Goal: Find contact information

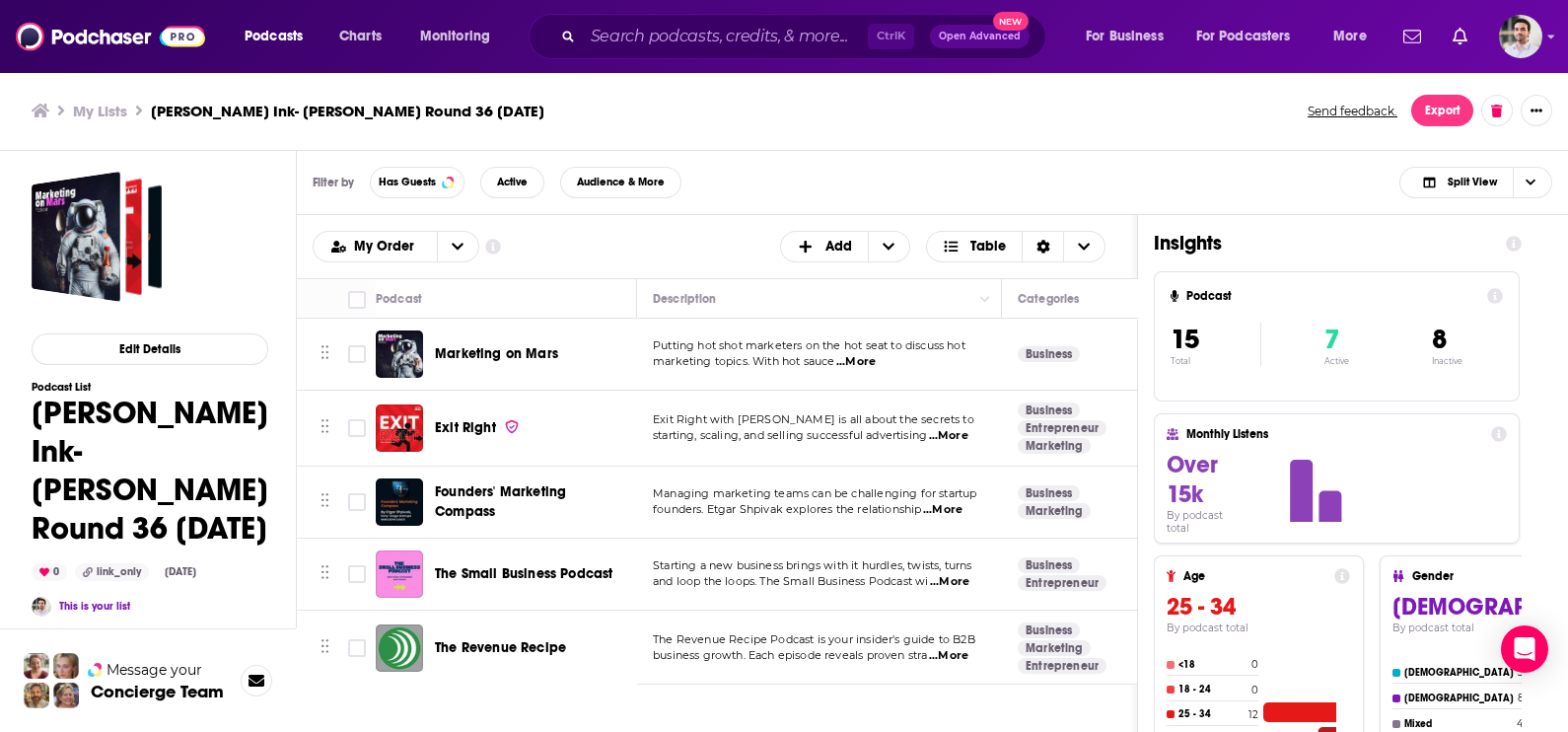
scroll to position [761, 0]
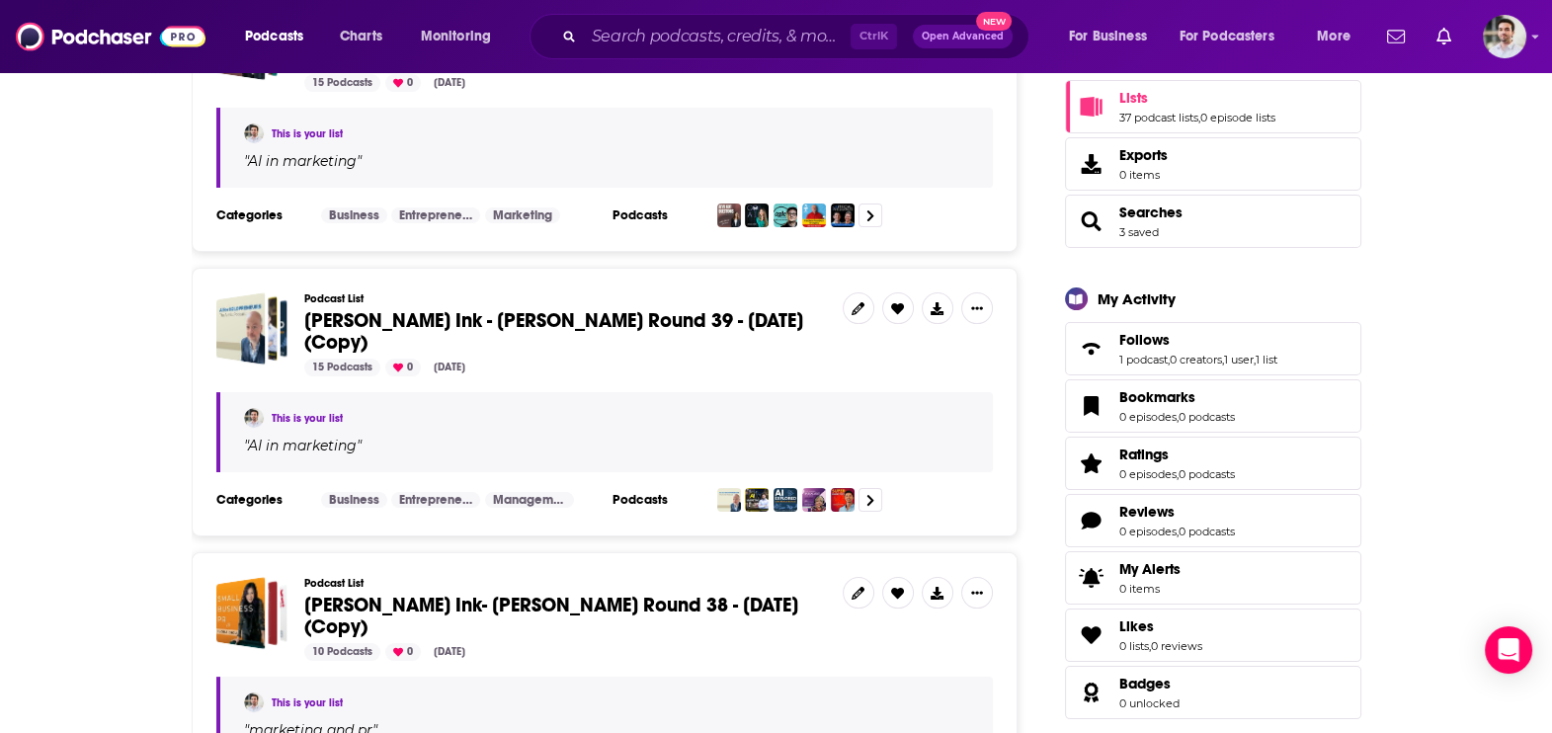
scroll to position [377, 0]
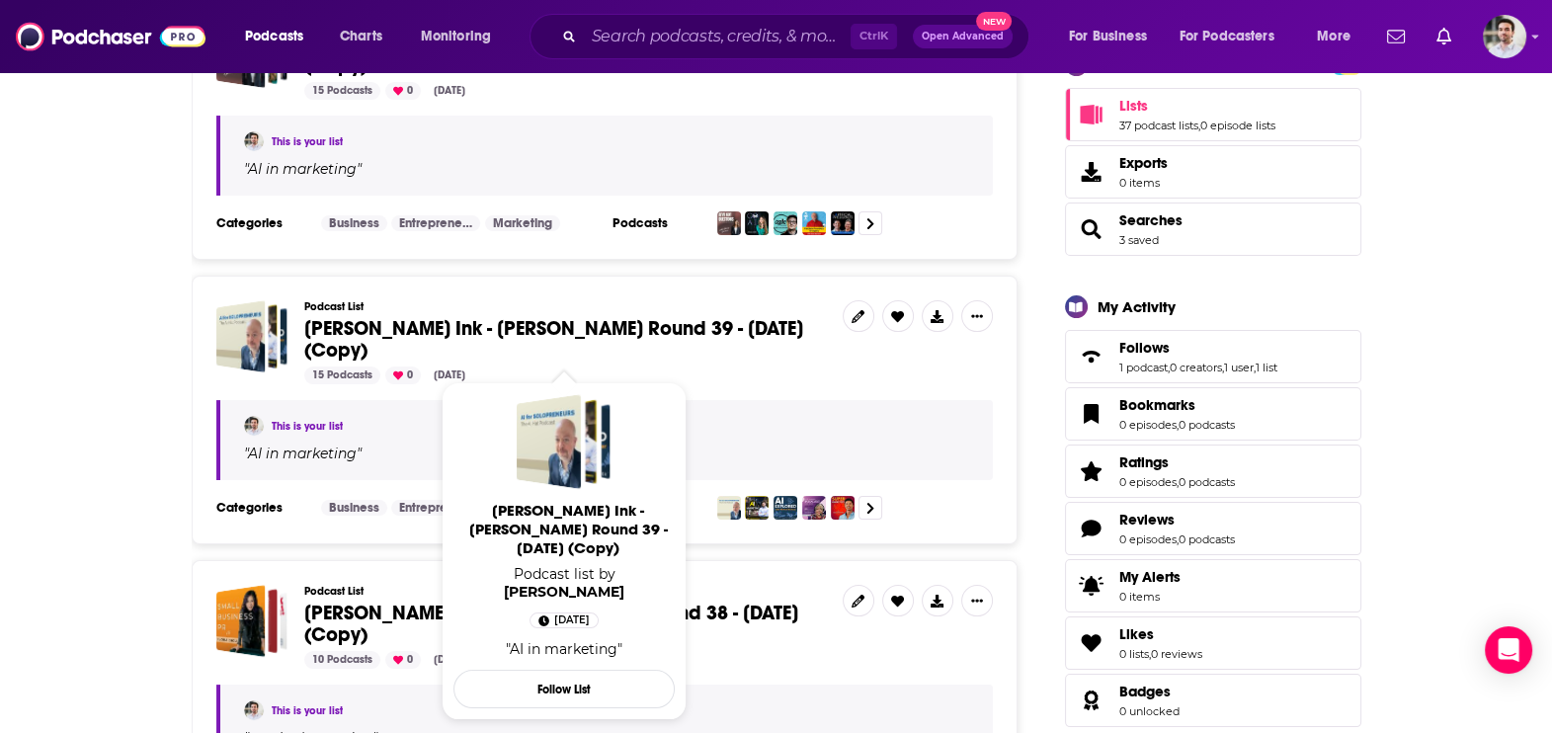
click at [694, 331] on span "Beutler Ink - William Beutler Round 39 - Aug 25, 2025 (Copy)" at bounding box center [553, 339] width 499 height 46
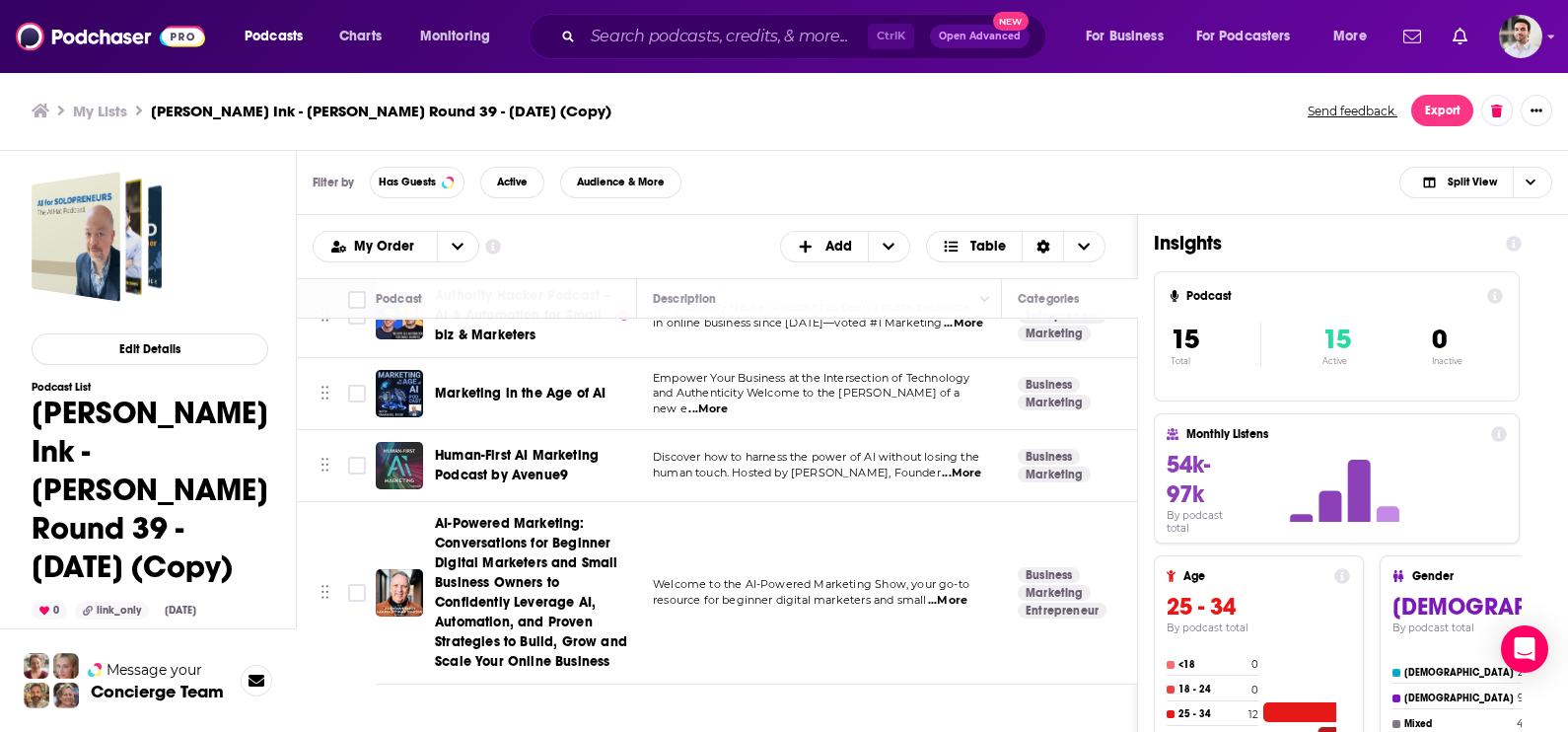
scroll to position [923, 0]
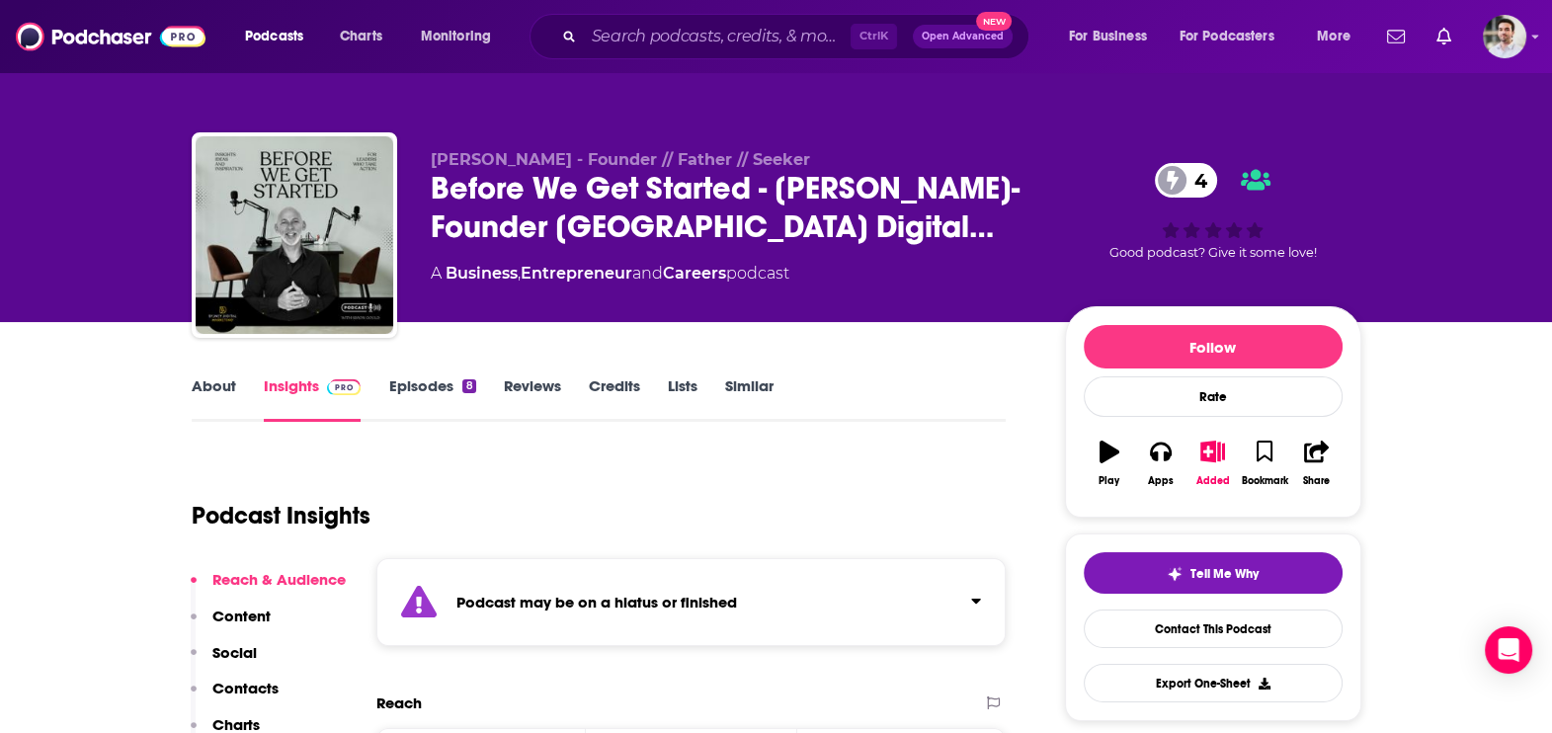
click at [241, 689] on p "Contacts" at bounding box center [245, 688] width 66 height 19
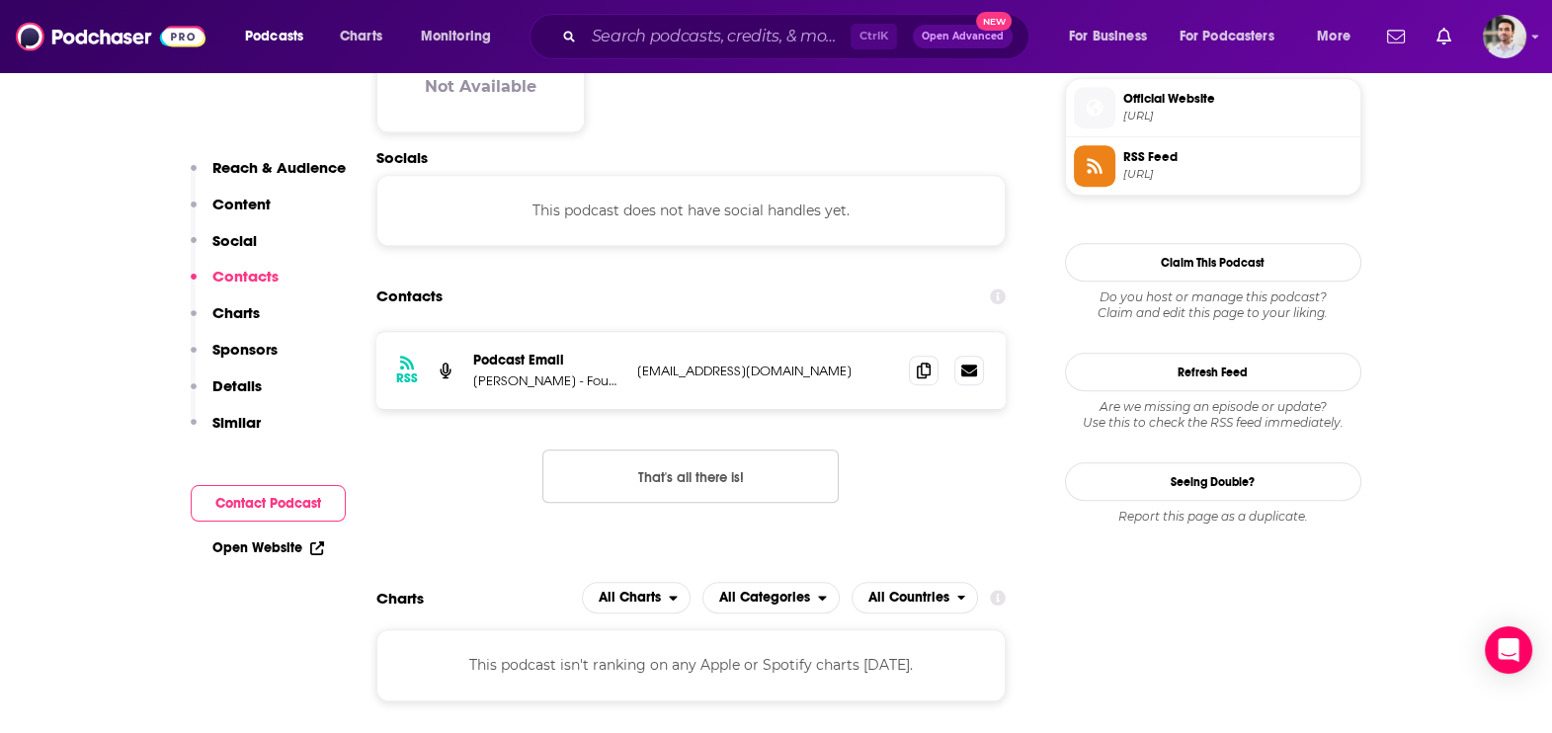
scroll to position [1441, 0]
click at [919, 361] on icon at bounding box center [924, 369] width 14 height 16
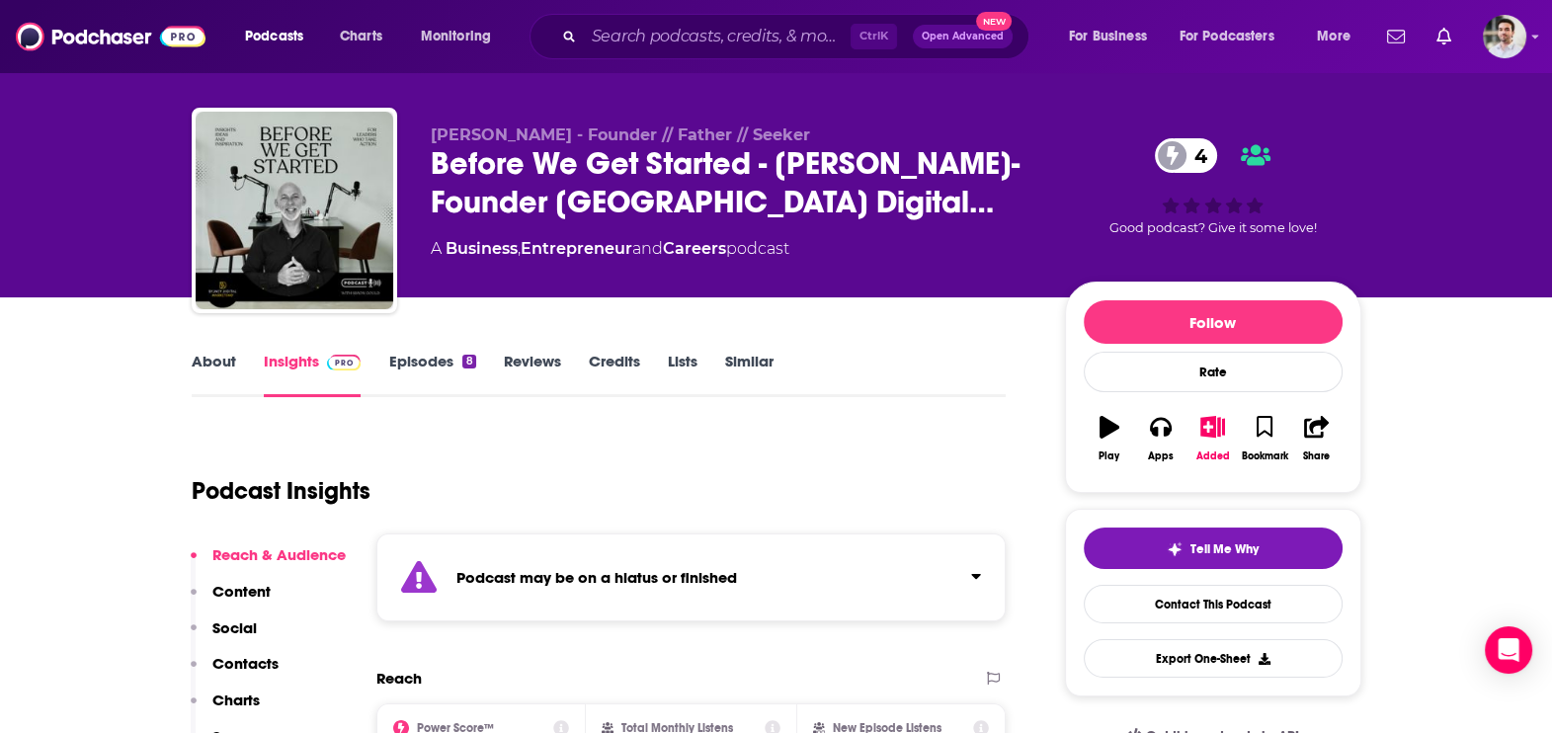
scroll to position [0, 0]
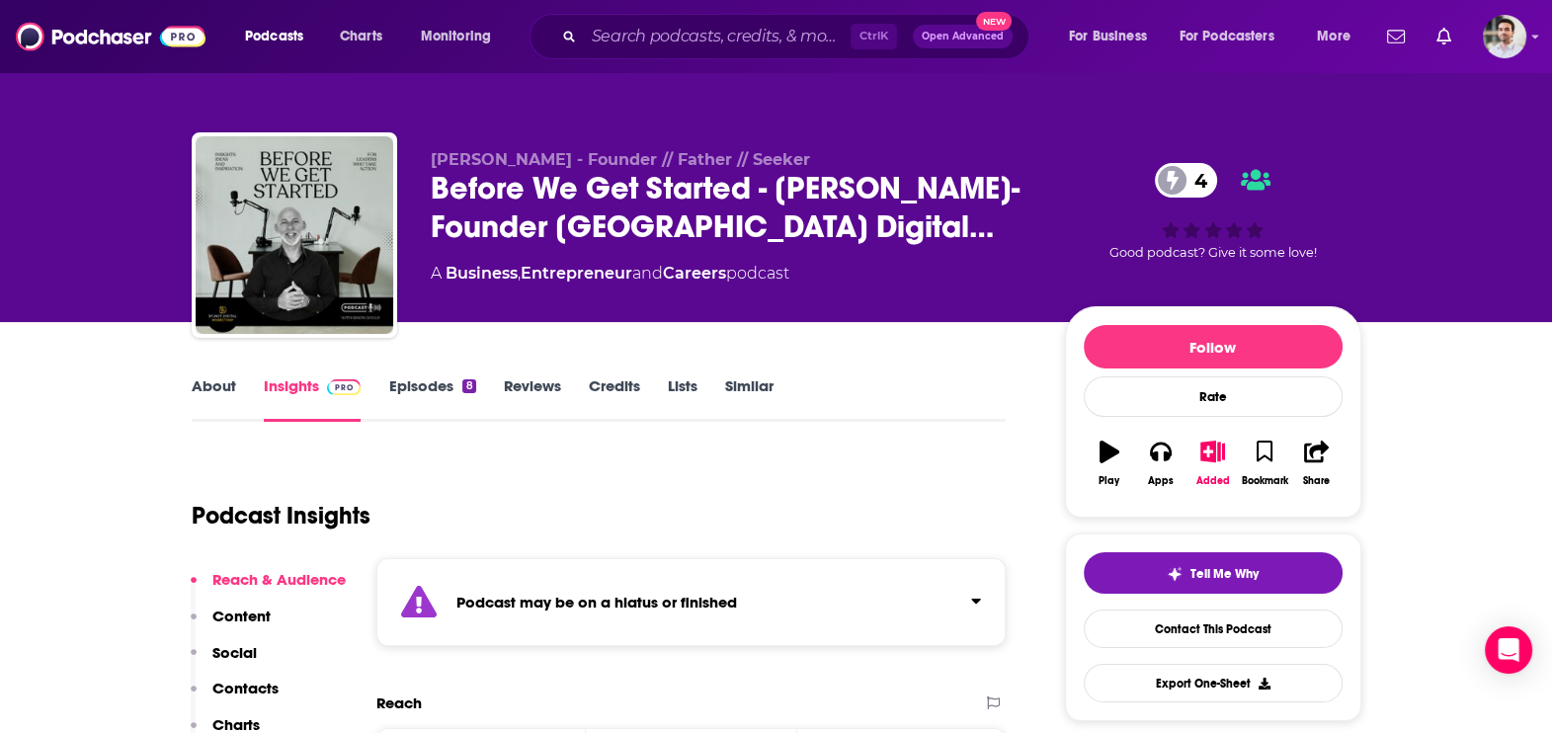
click at [415, 395] on link "Episodes 8" at bounding box center [431, 398] width 87 height 45
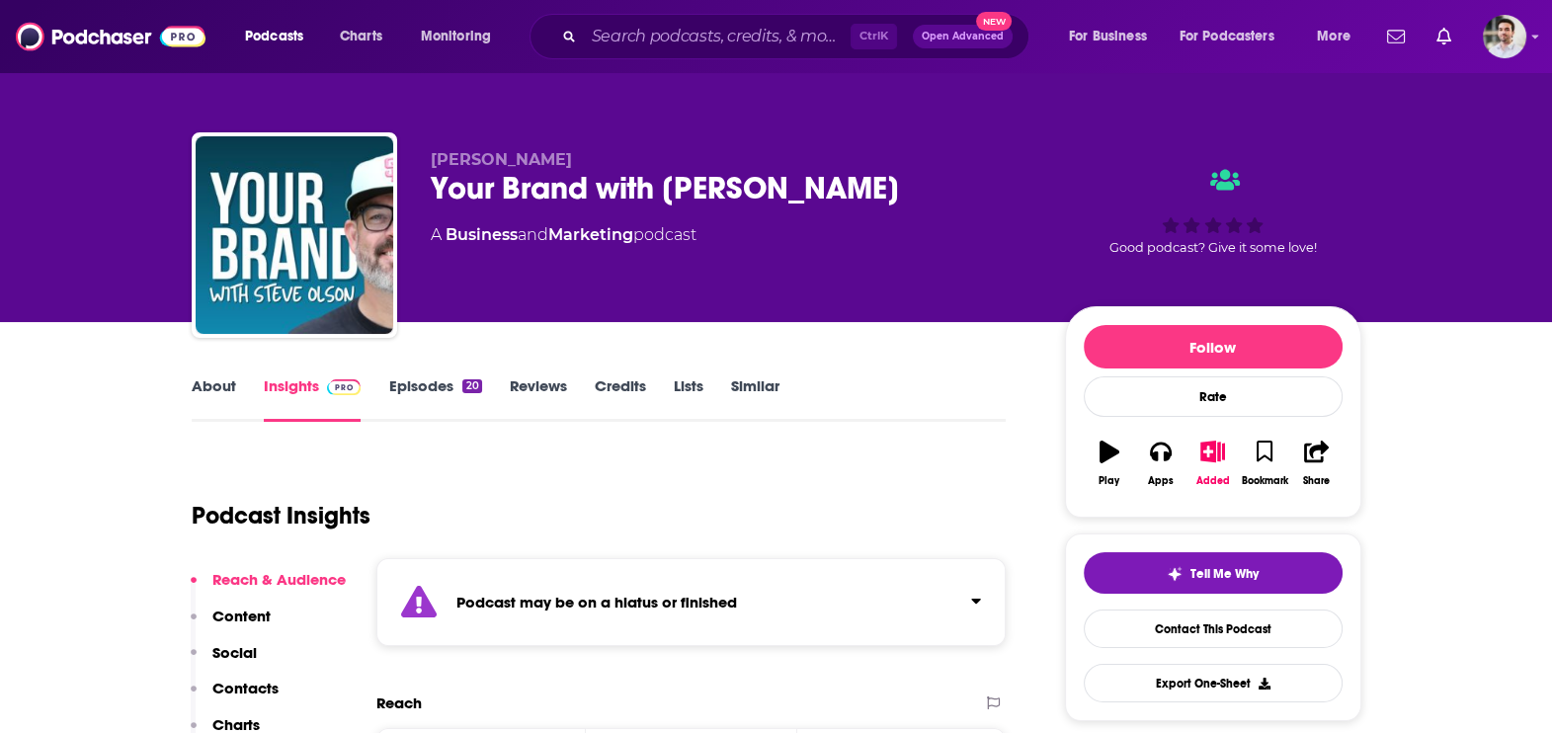
click at [427, 397] on link "Episodes 20" at bounding box center [434, 398] width 93 height 45
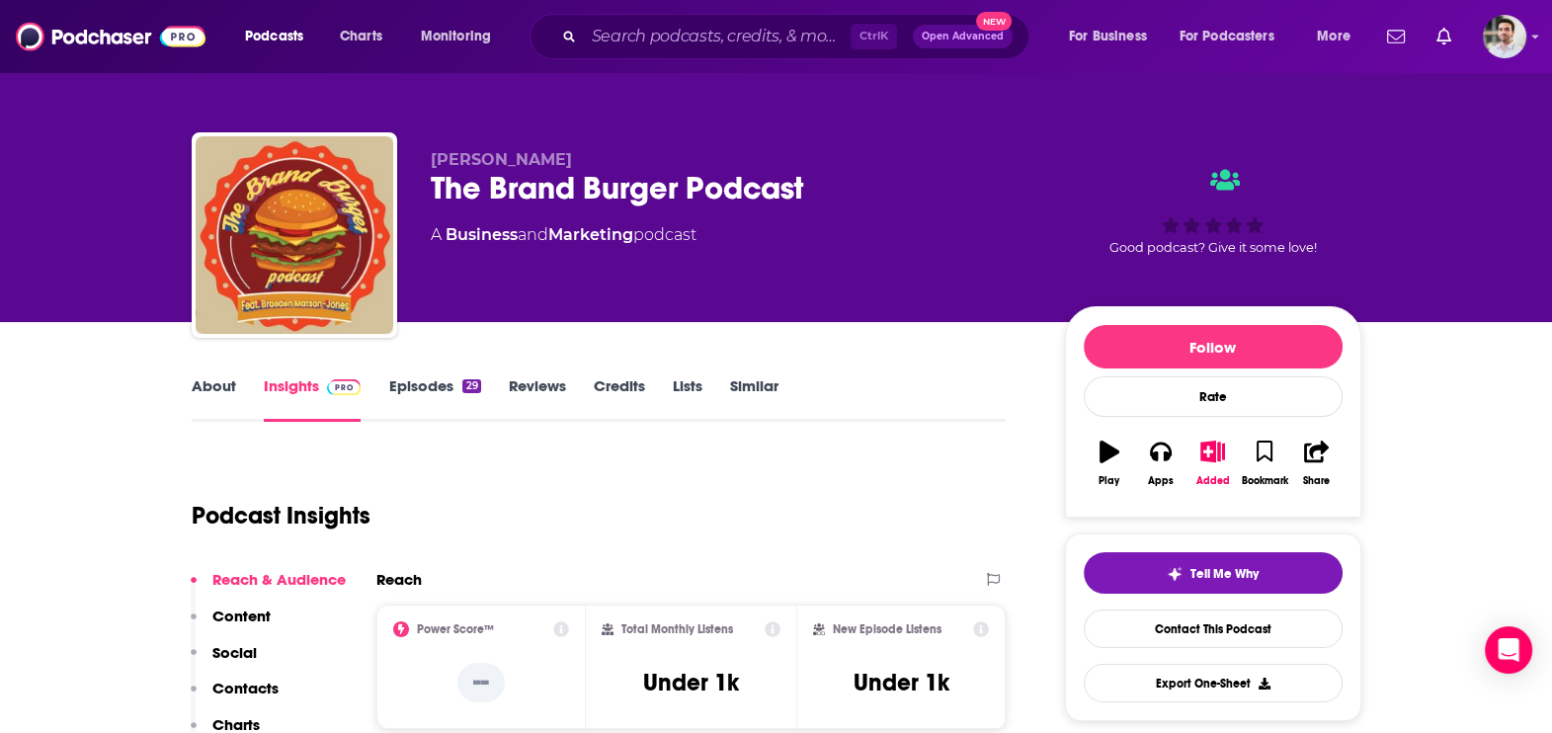
click at [242, 690] on p "Contacts" at bounding box center [245, 688] width 66 height 19
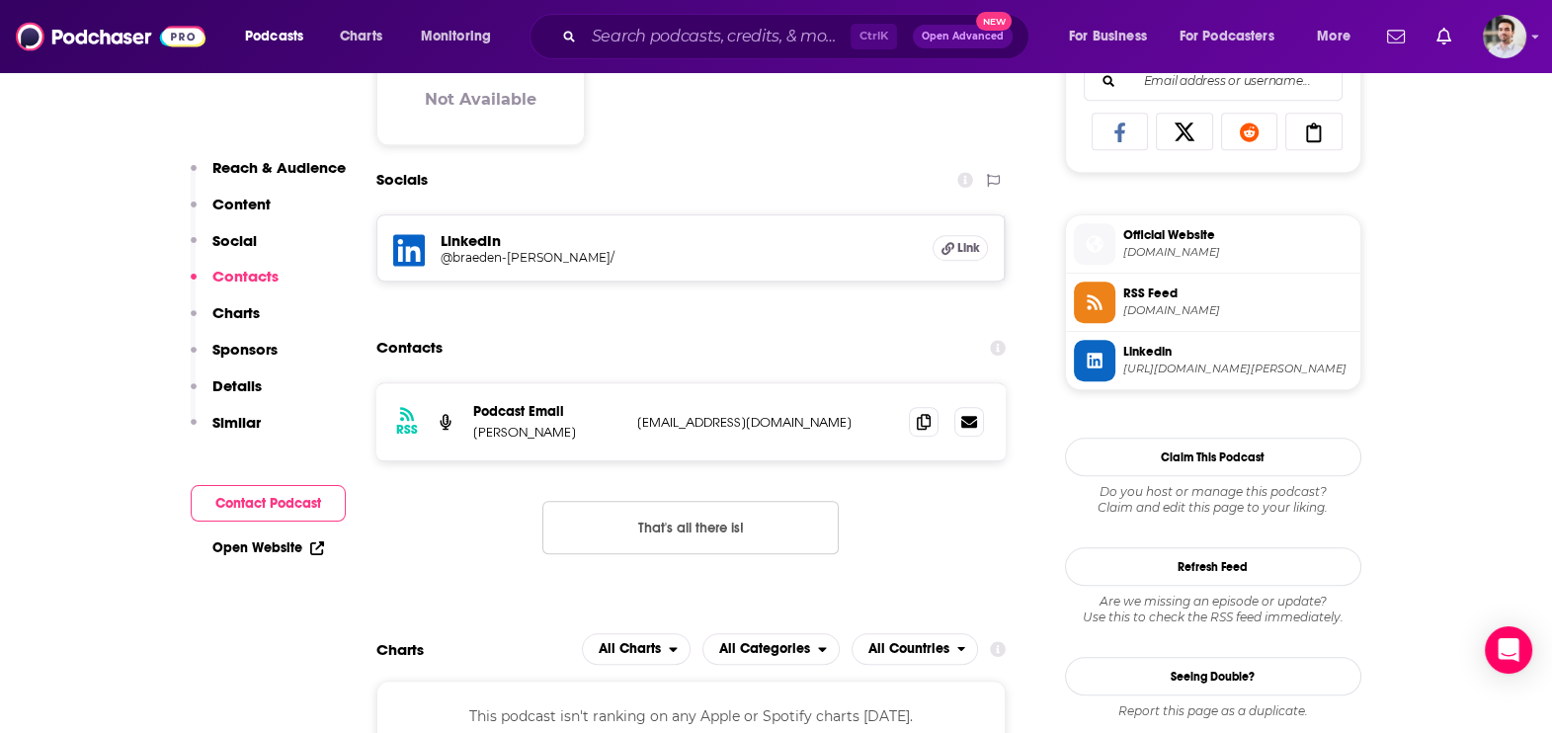
scroll to position [1354, 0]
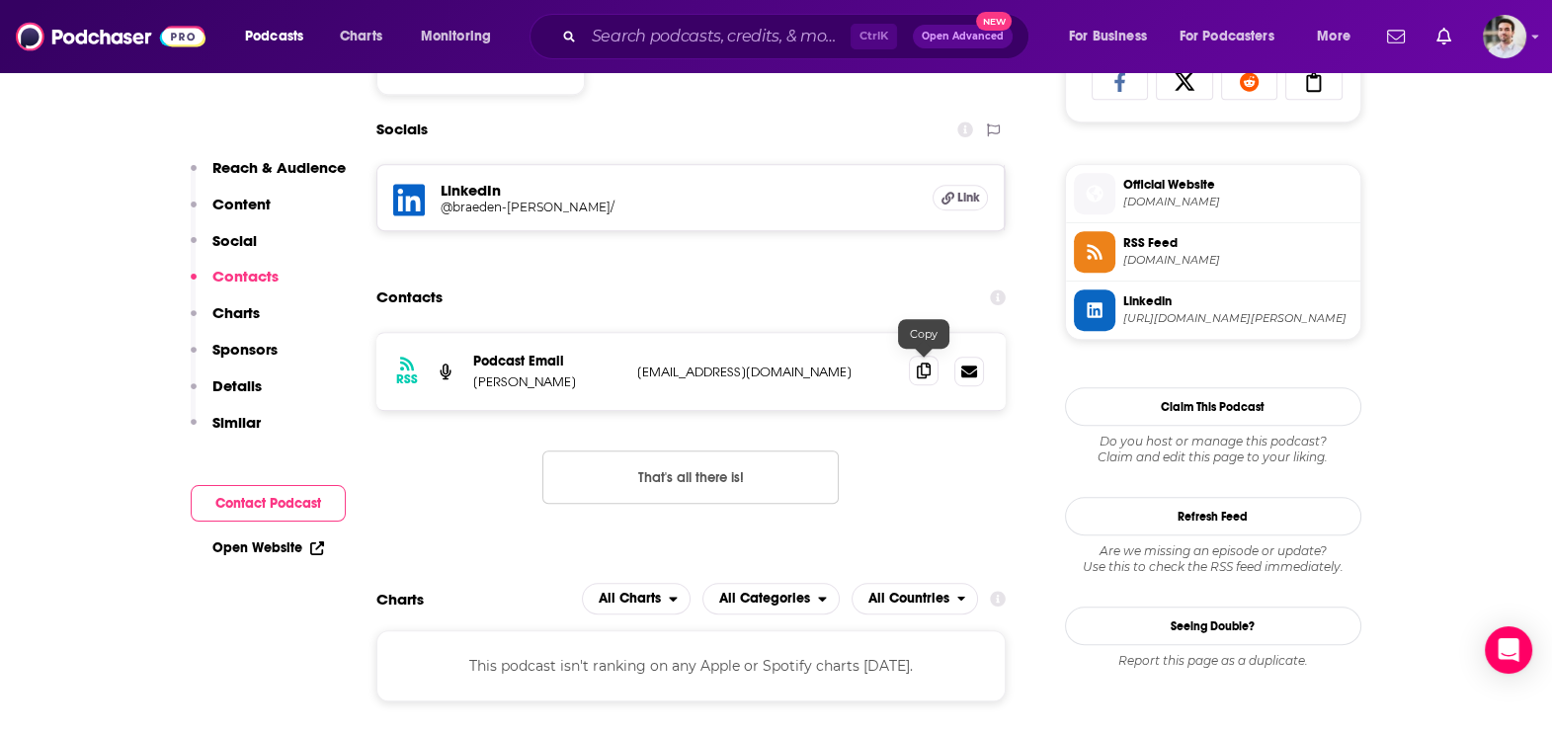
click at [919, 365] on icon at bounding box center [924, 370] width 14 height 16
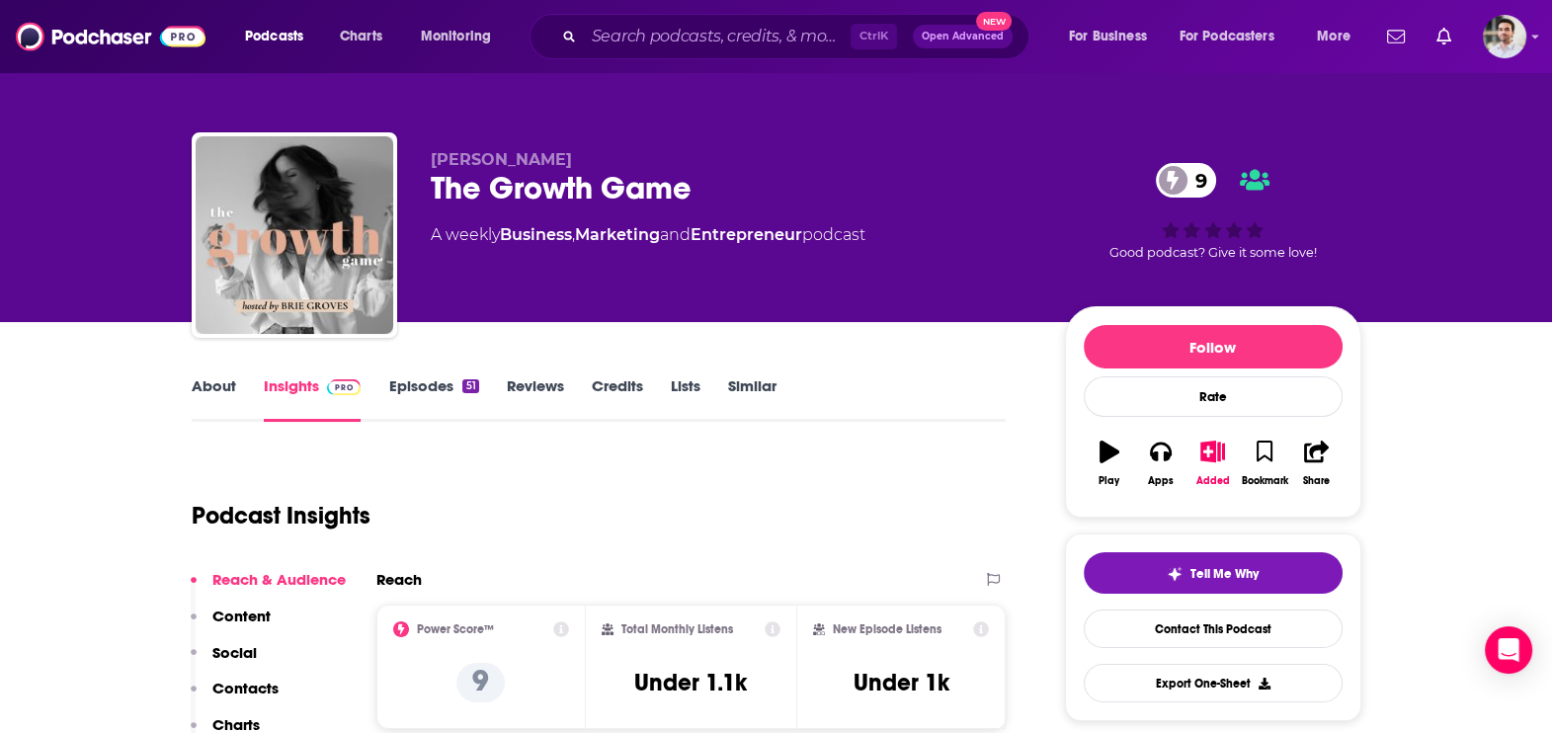
click at [257, 683] on p "Contacts" at bounding box center [245, 688] width 66 height 19
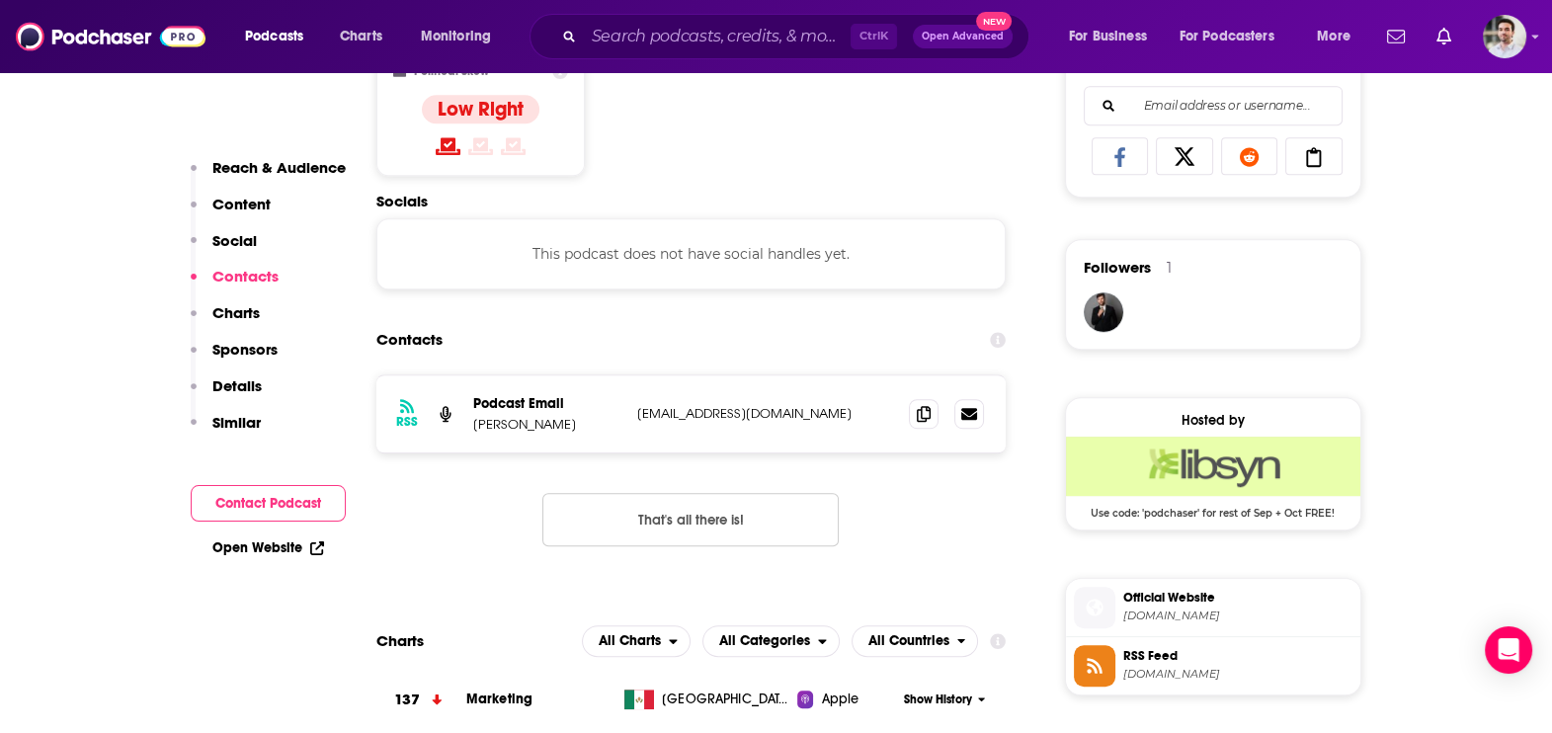
scroll to position [1323, 0]
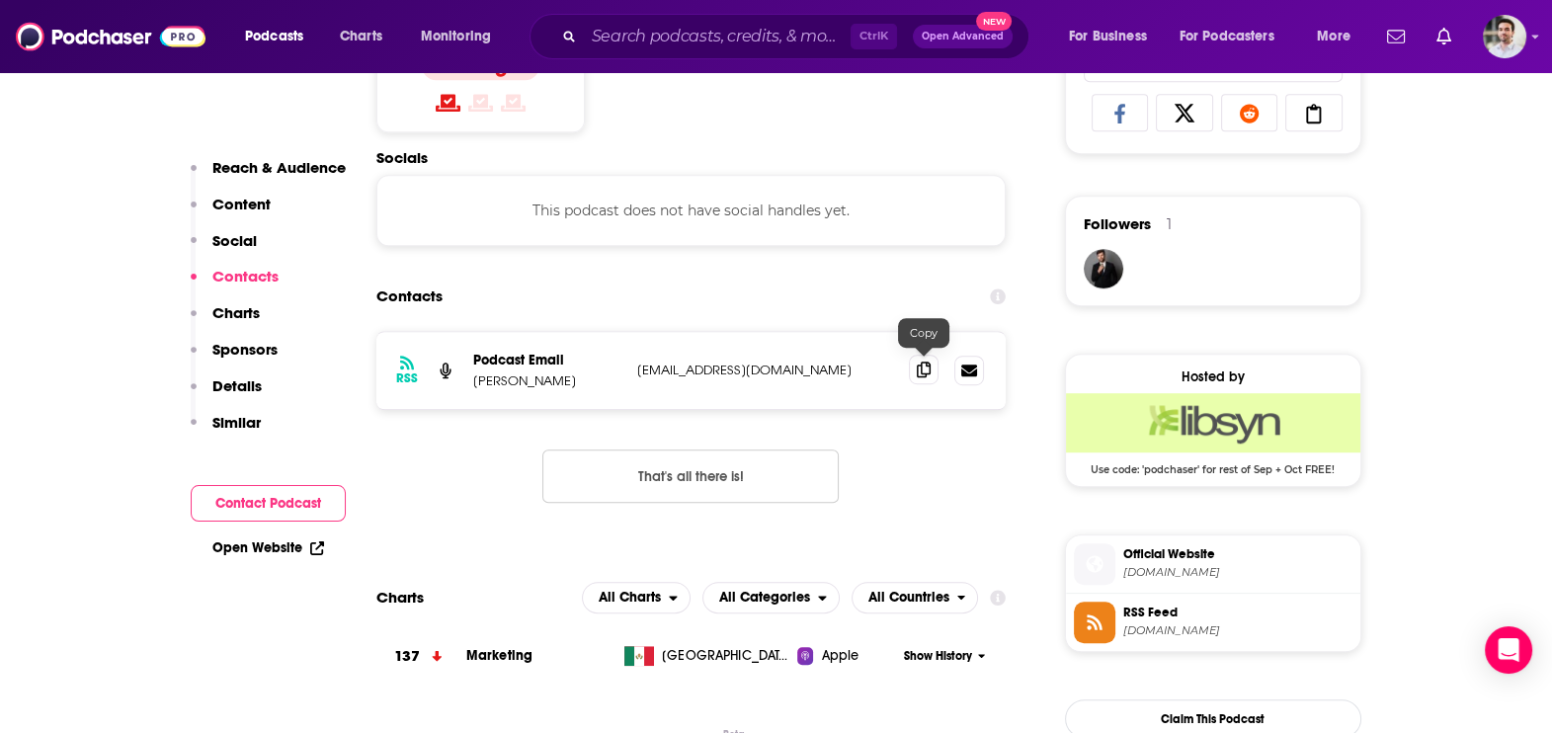
click at [928, 373] on icon at bounding box center [924, 370] width 14 height 16
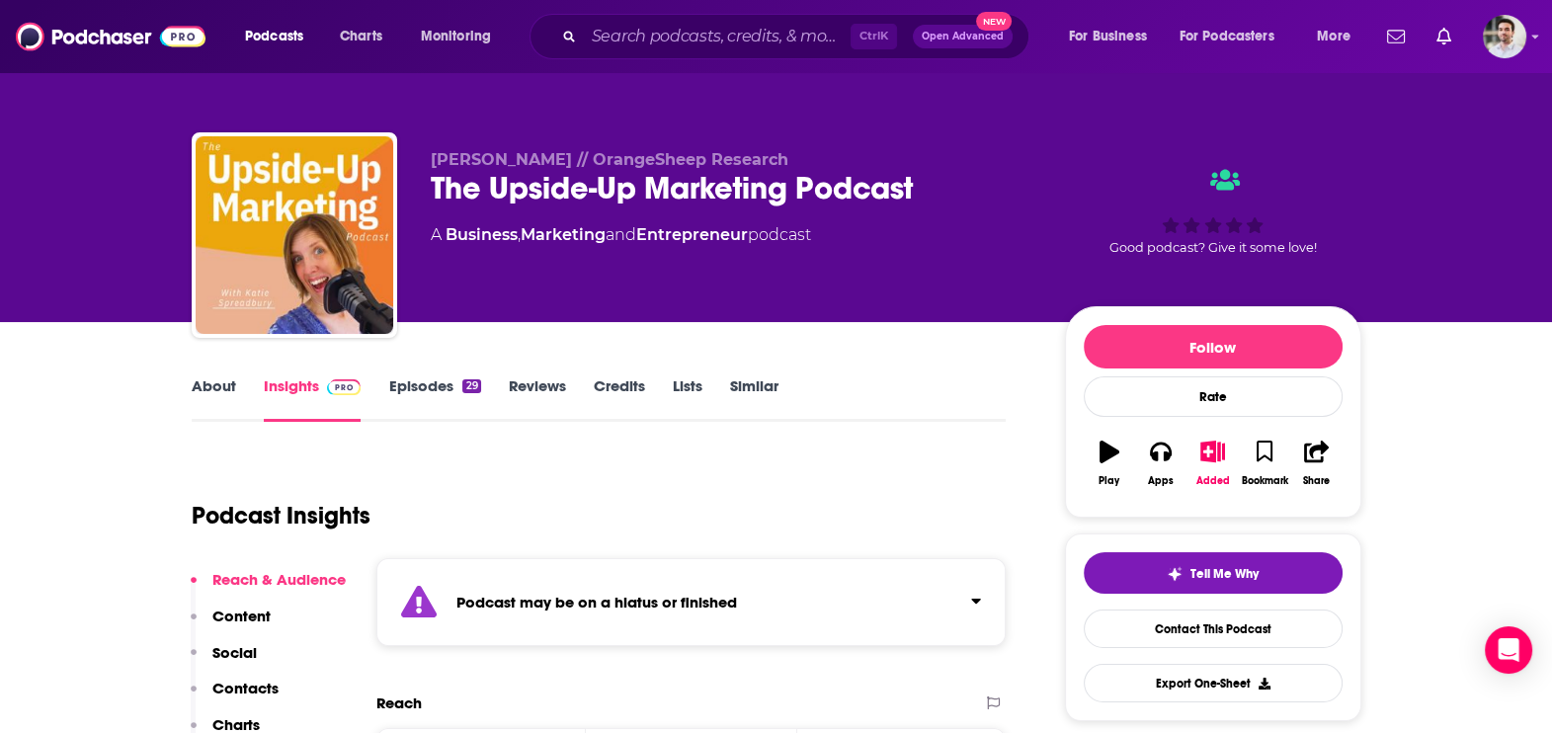
click at [410, 393] on link "Episodes 29" at bounding box center [434, 398] width 92 height 45
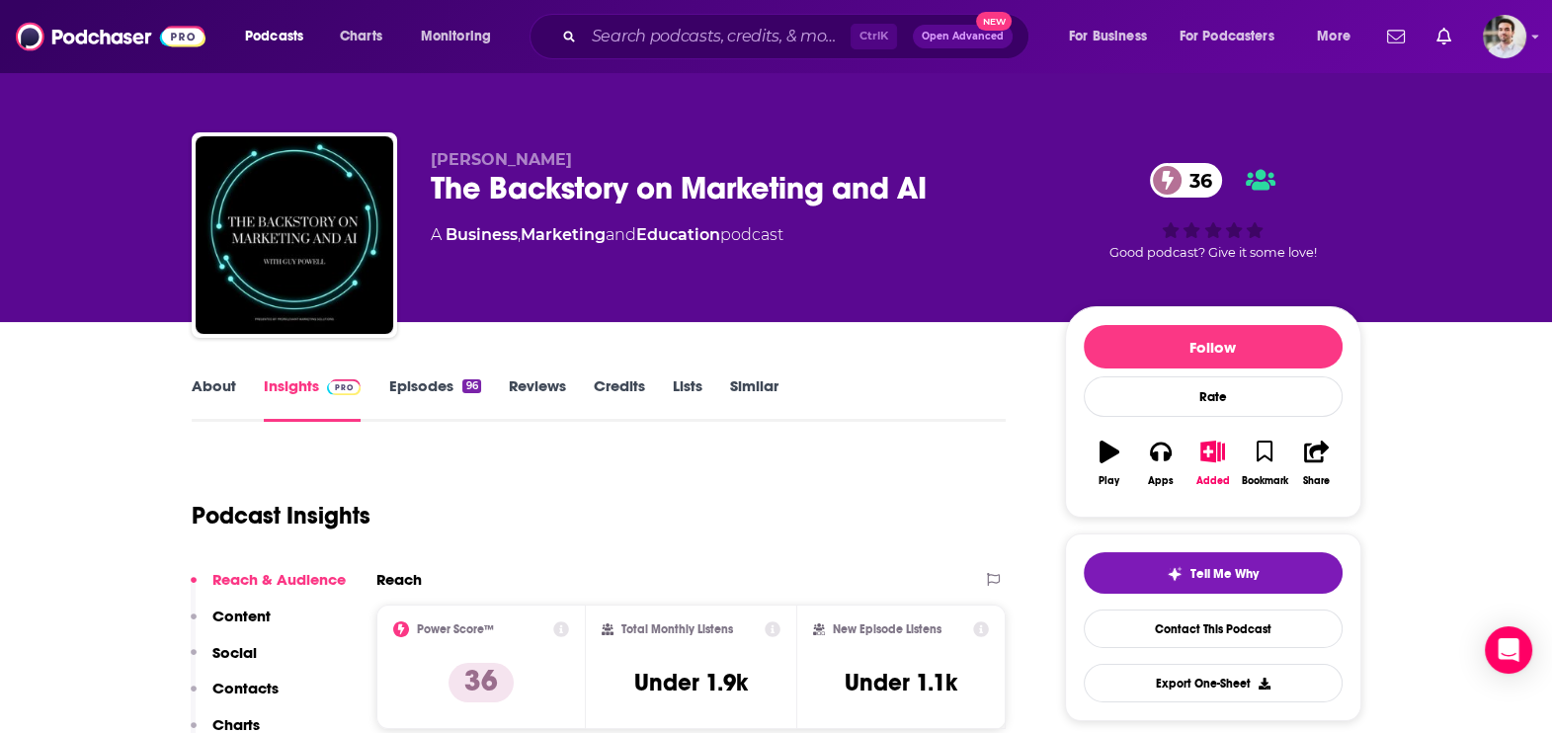
click at [253, 683] on p "Contacts" at bounding box center [245, 688] width 66 height 19
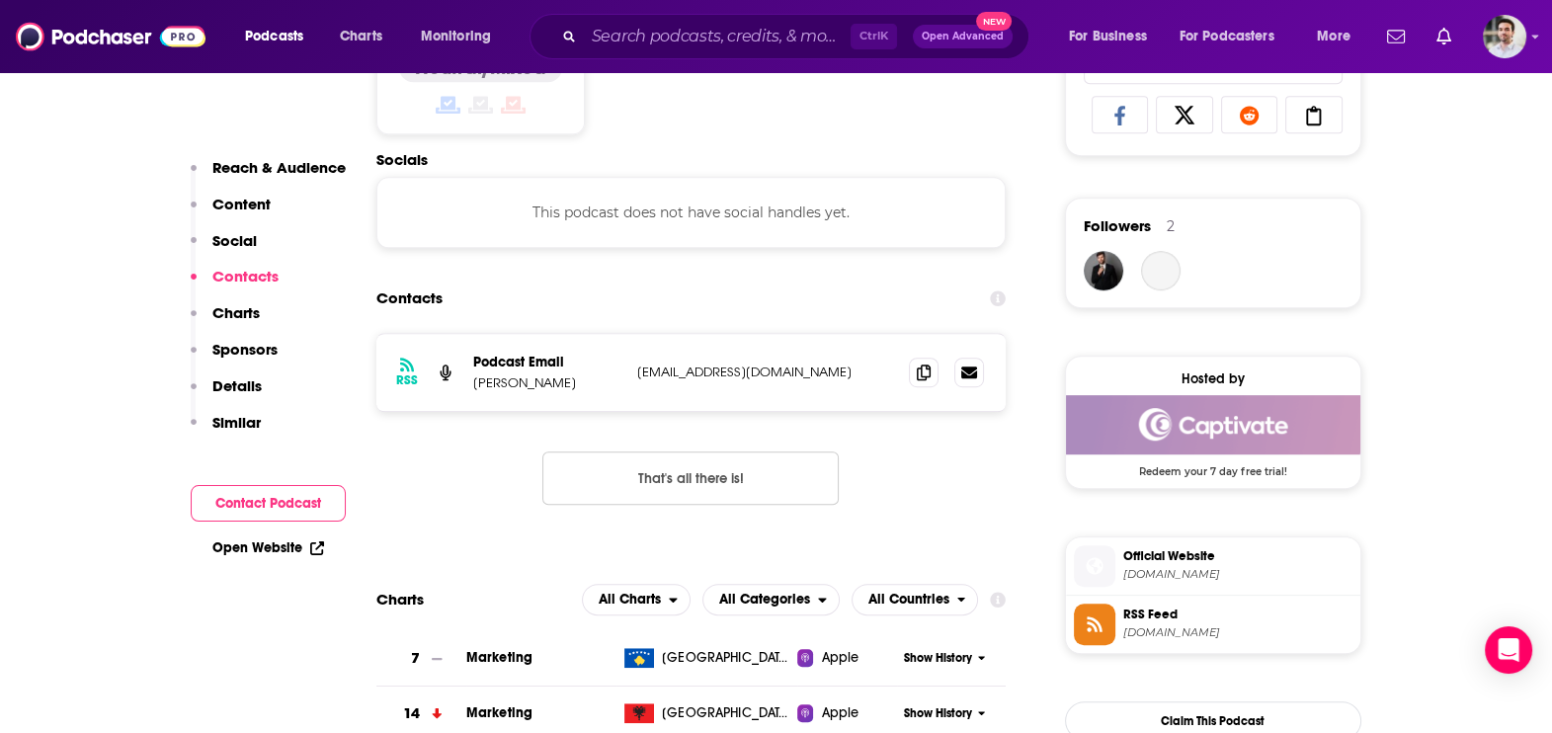
scroll to position [1323, 0]
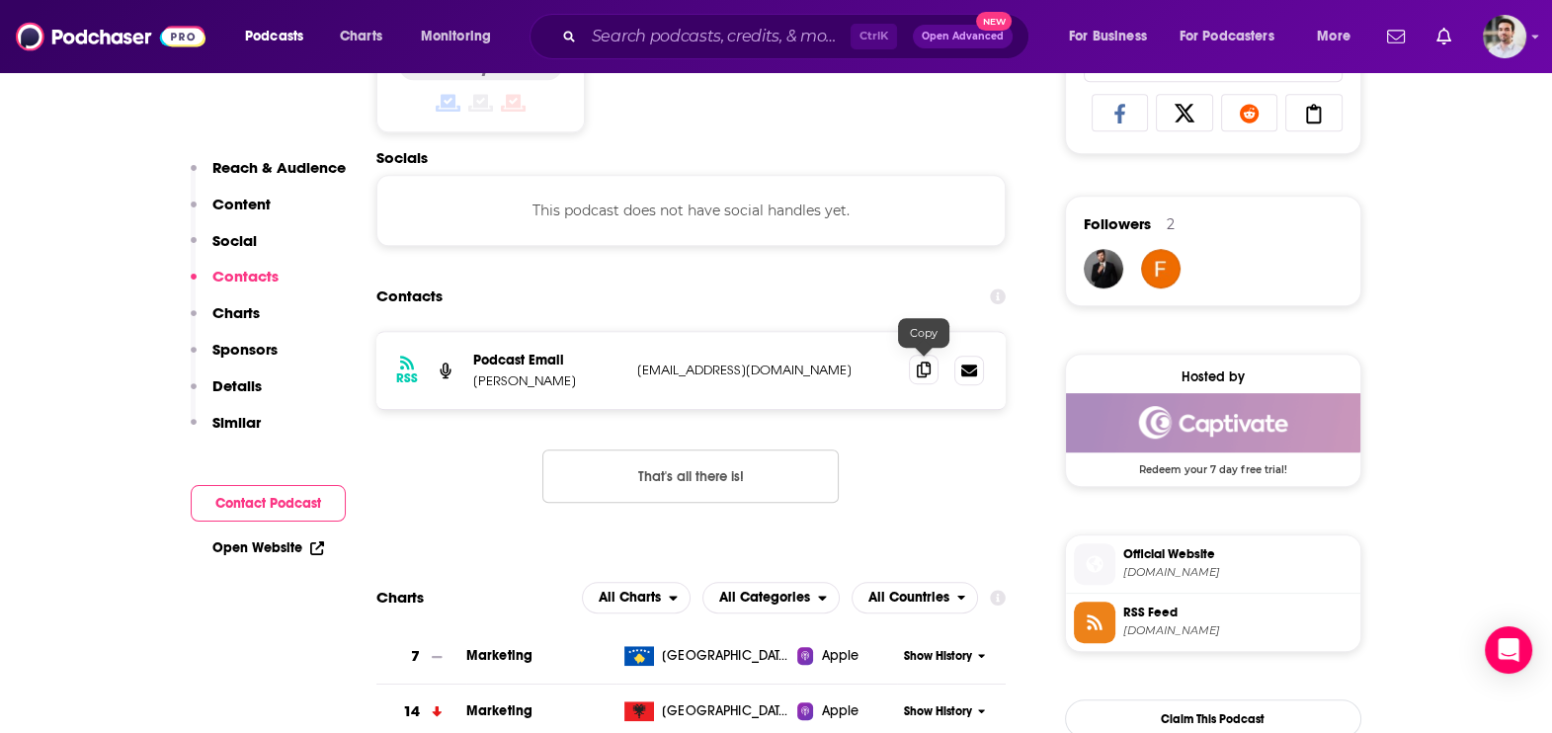
click at [934, 369] on span at bounding box center [924, 370] width 30 height 30
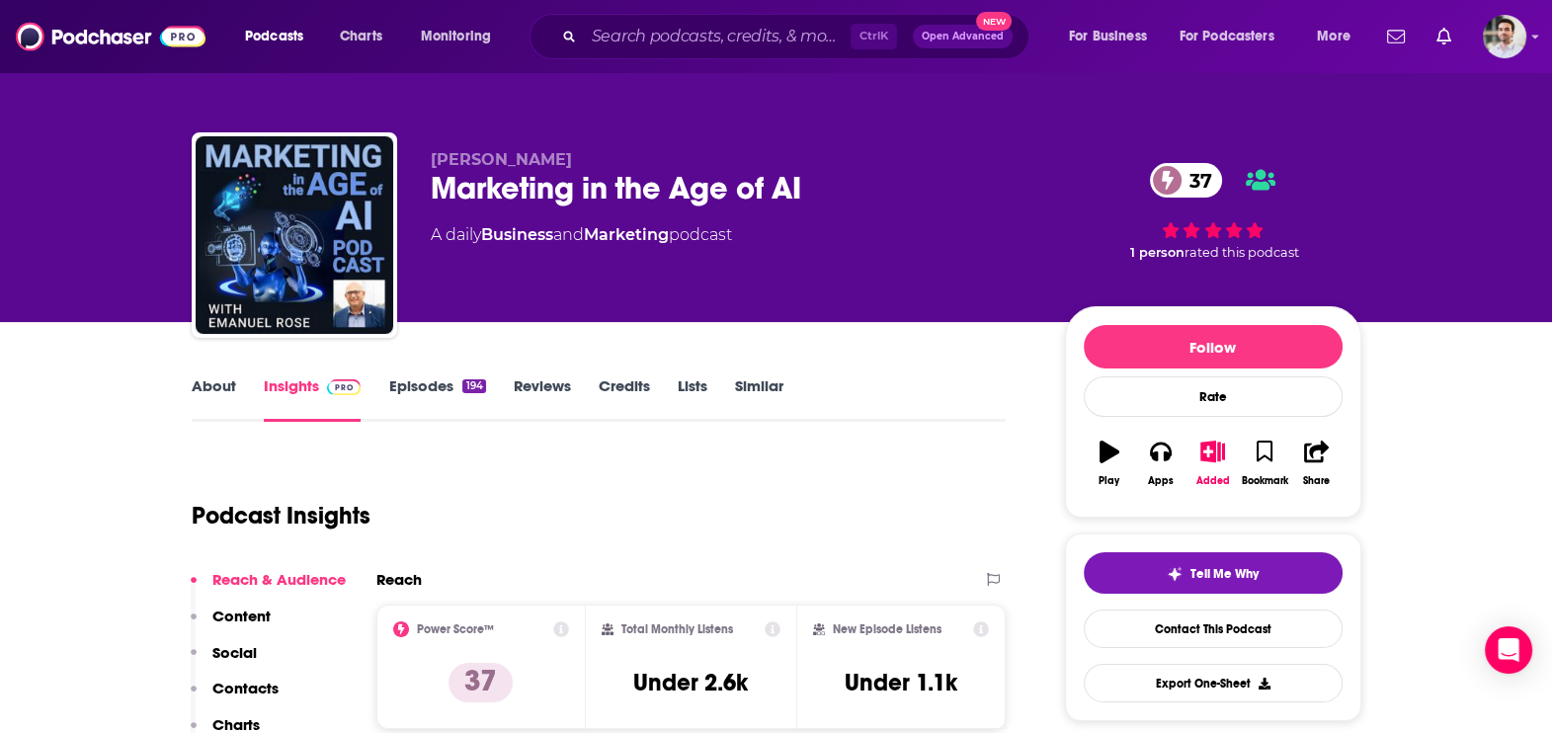
click at [266, 687] on p "Contacts" at bounding box center [245, 688] width 66 height 19
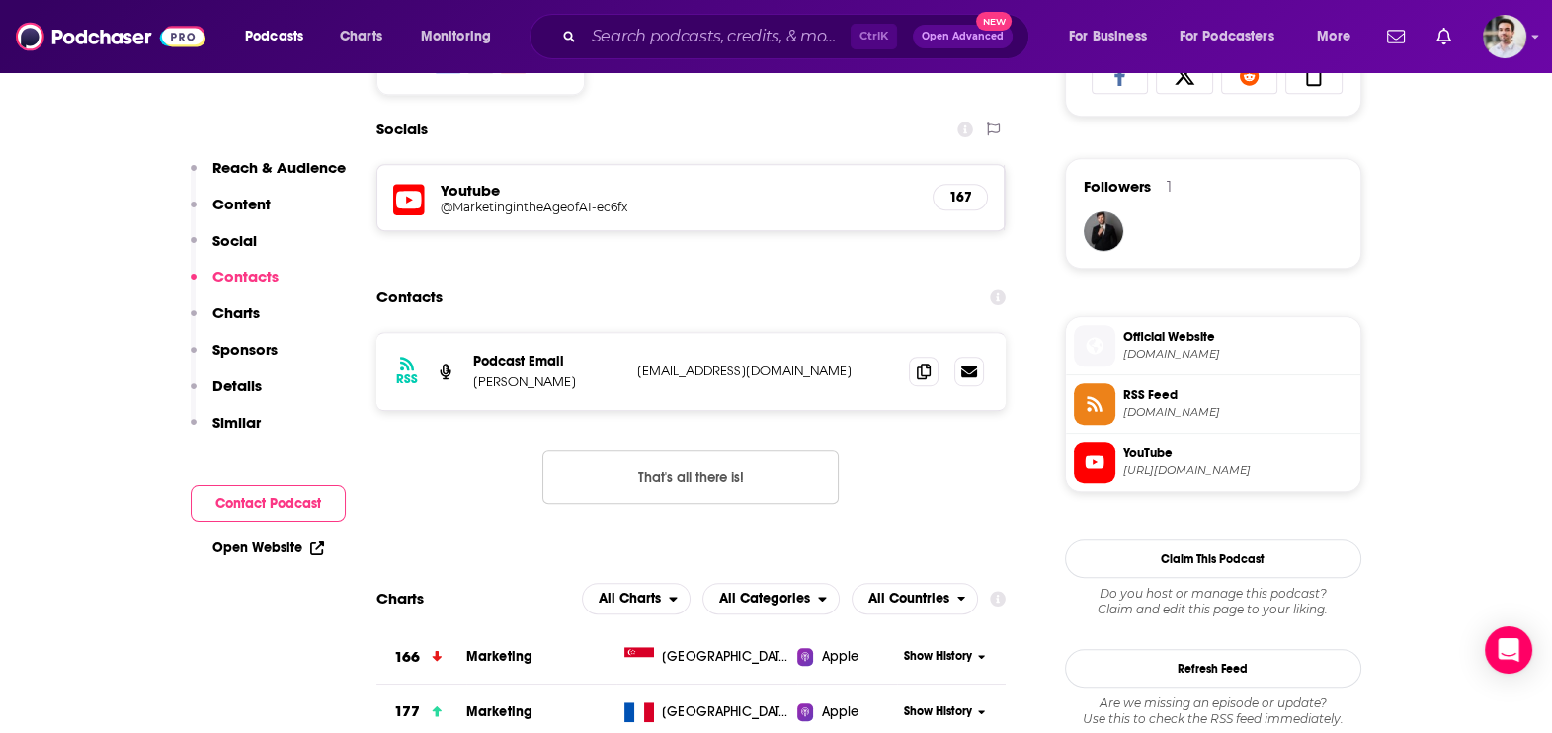
scroll to position [1361, 0]
click at [926, 365] on icon at bounding box center [924, 370] width 14 height 16
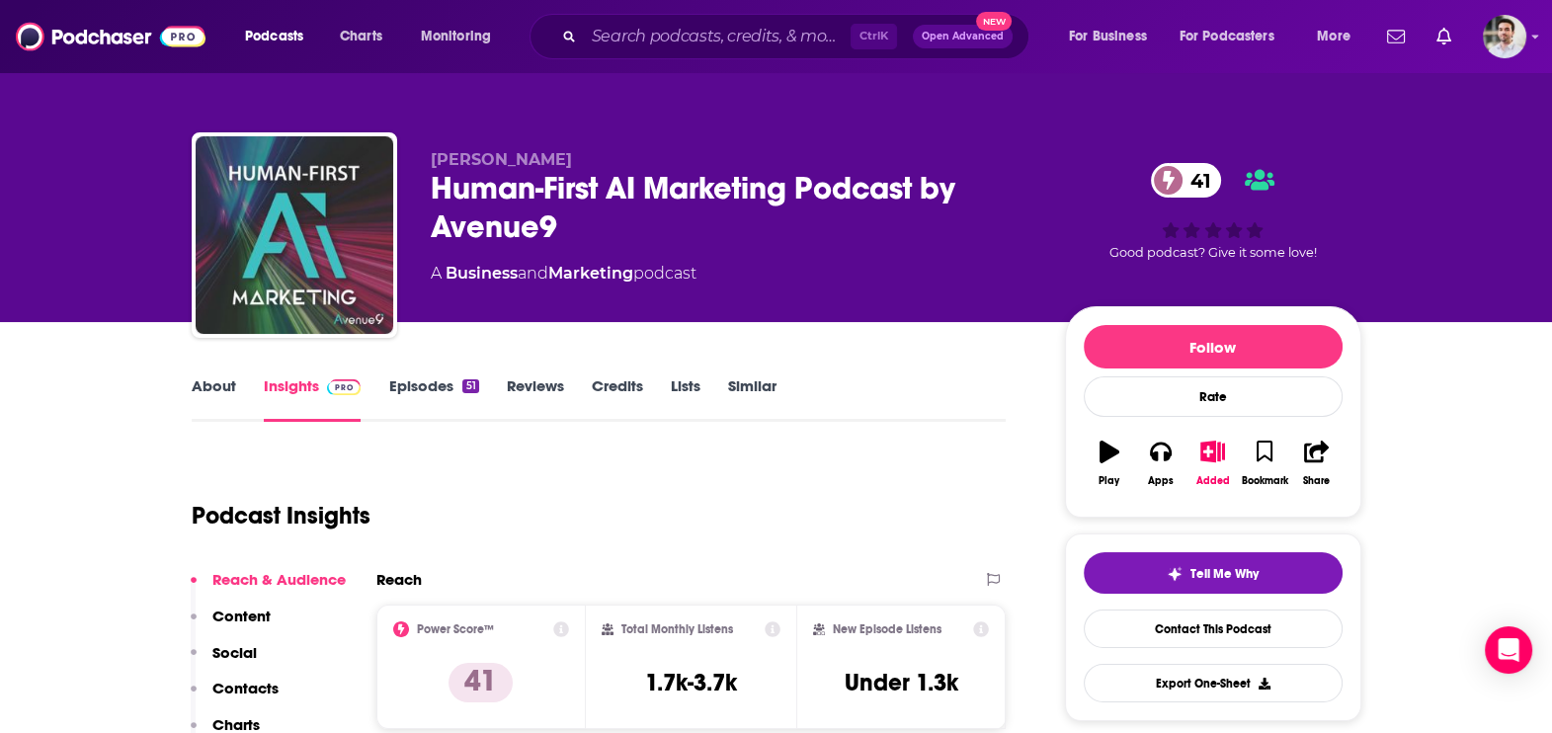
click at [244, 691] on p "Contacts" at bounding box center [245, 688] width 66 height 19
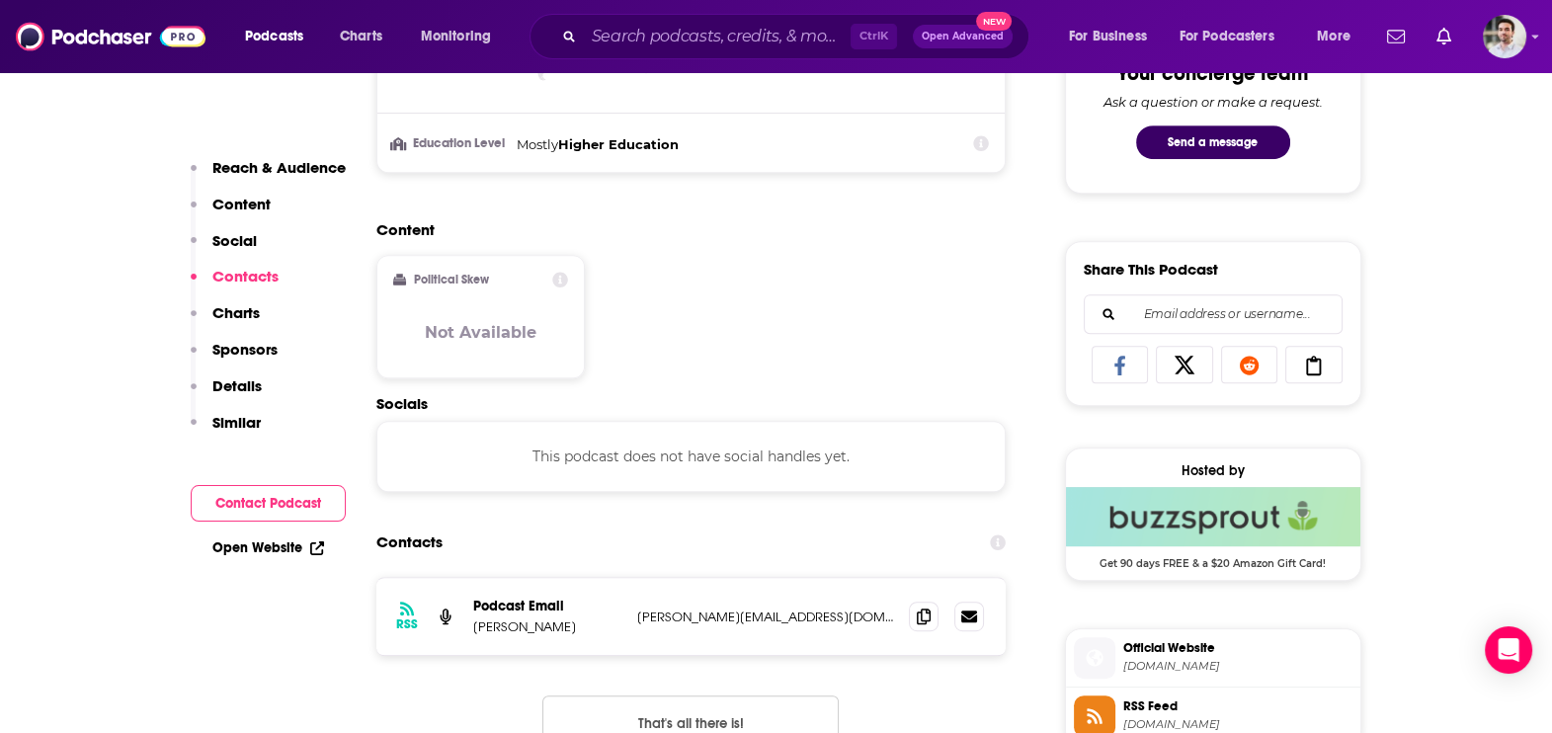
scroll to position [1318, 0]
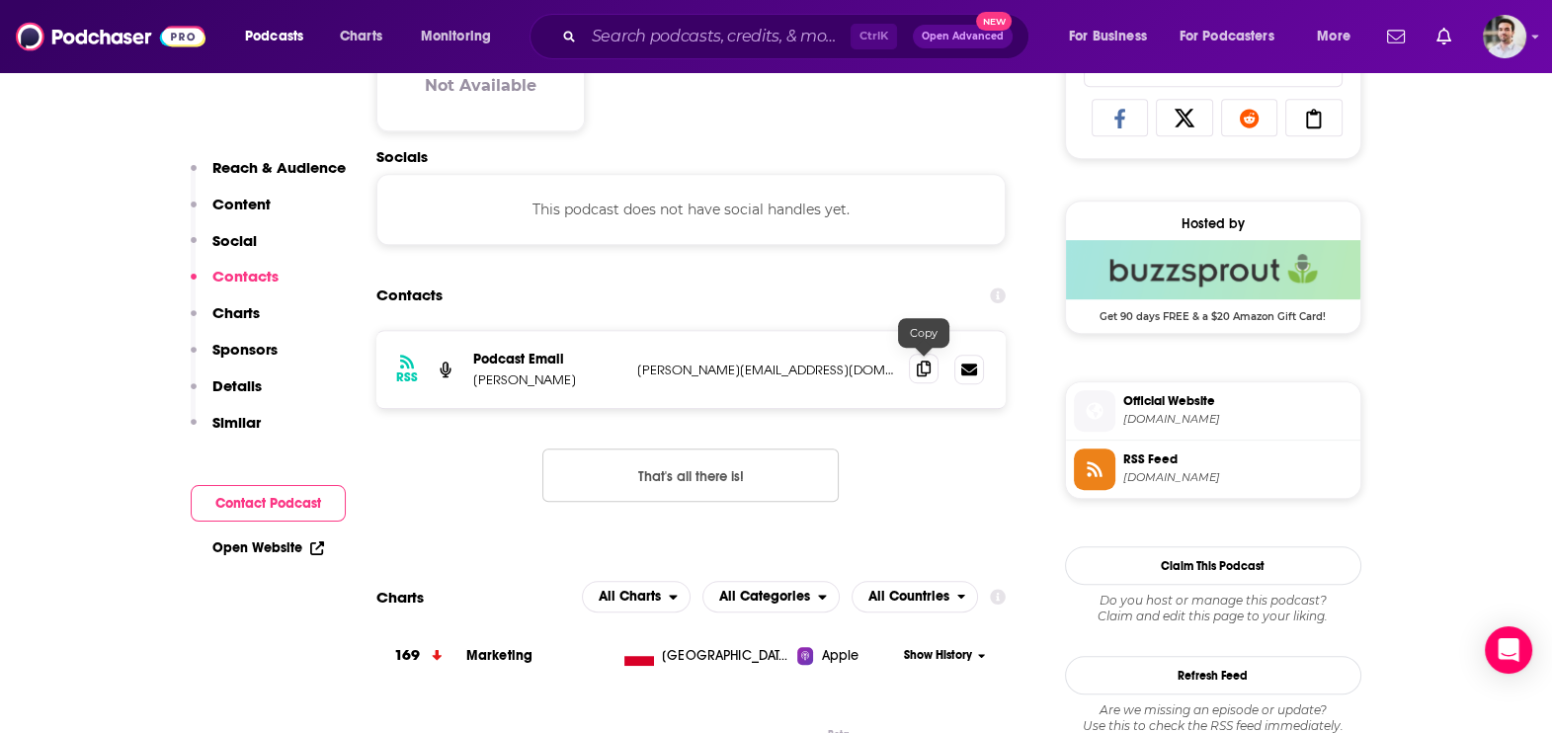
click at [928, 367] on icon at bounding box center [924, 369] width 14 height 16
